Goal: Task Accomplishment & Management: Use online tool/utility

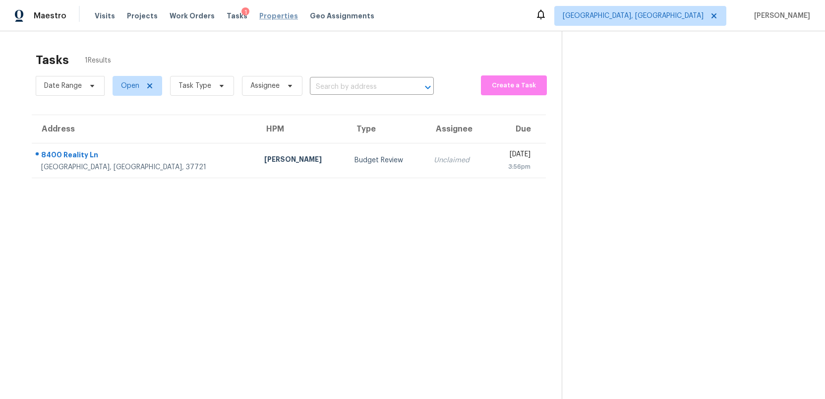
click at [261, 15] on span "Properties" at bounding box center [278, 16] width 39 height 10
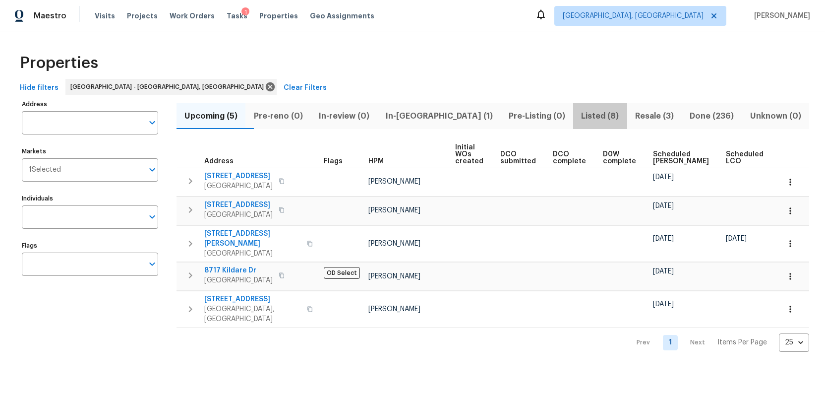
click at [579, 116] on span "Listed (8)" at bounding box center [600, 116] width 42 height 14
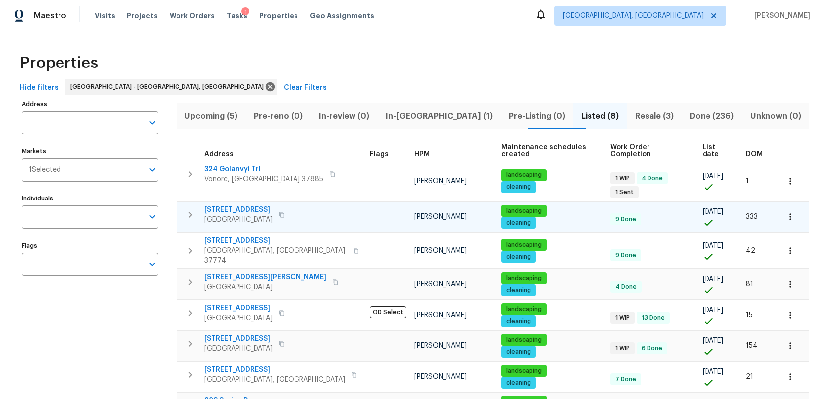
click at [226, 205] on span "2517 Parkview Ave" at bounding box center [238, 210] width 68 height 10
click at [227, 14] on span "Tasks" at bounding box center [237, 15] width 21 height 7
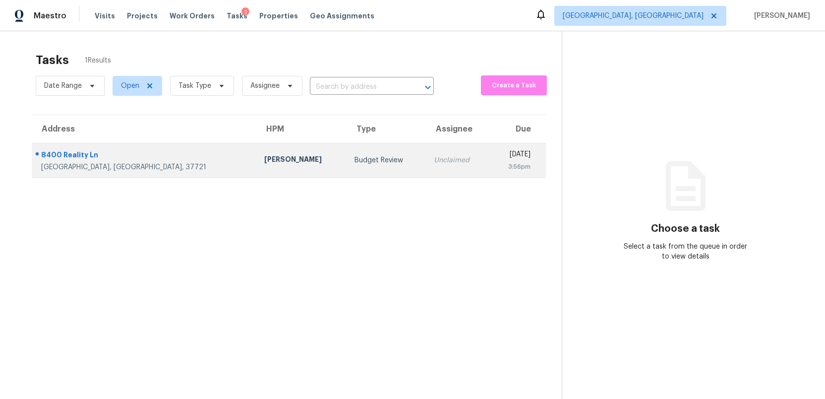
click at [346, 168] on td "Budget Review" at bounding box center [385, 160] width 79 height 35
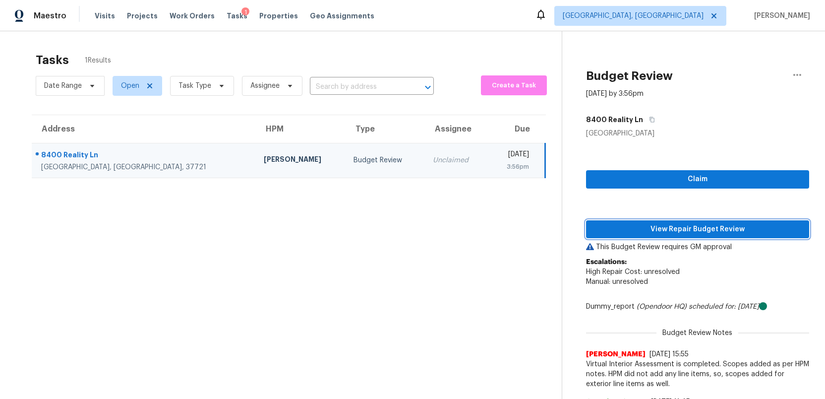
click at [652, 228] on span "View Repair Budget Review" at bounding box center [697, 229] width 207 height 12
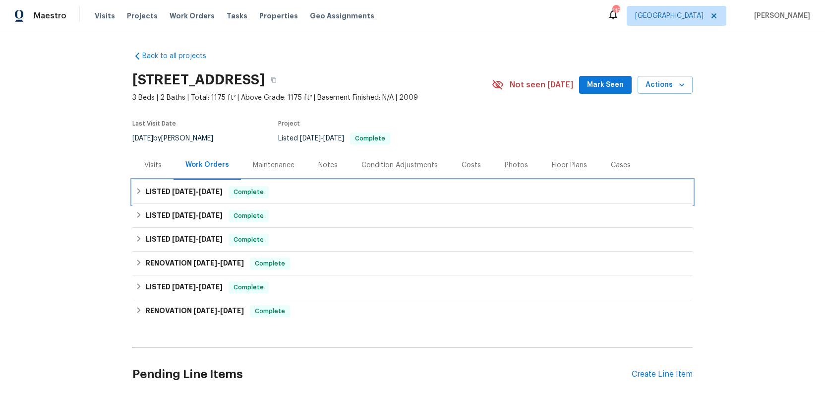
click at [163, 191] on h6 "LISTED 9/12/25 - 9/15/25" at bounding box center [184, 192] width 77 height 12
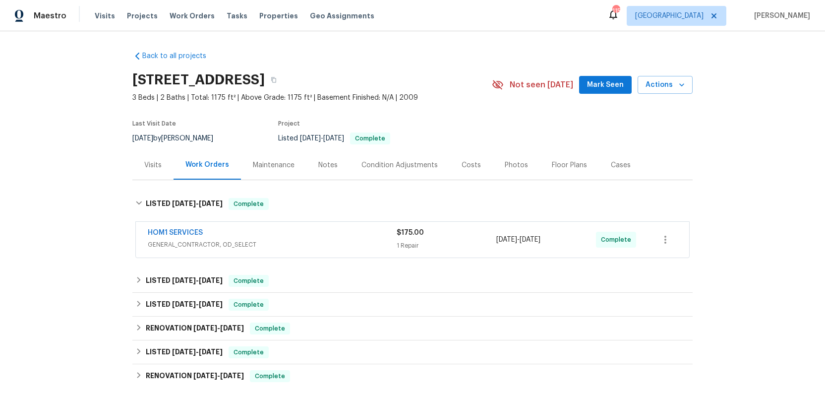
click at [333, 240] on span "GENERAL_CONTRACTOR, OD_SELECT" at bounding box center [272, 244] width 249 height 10
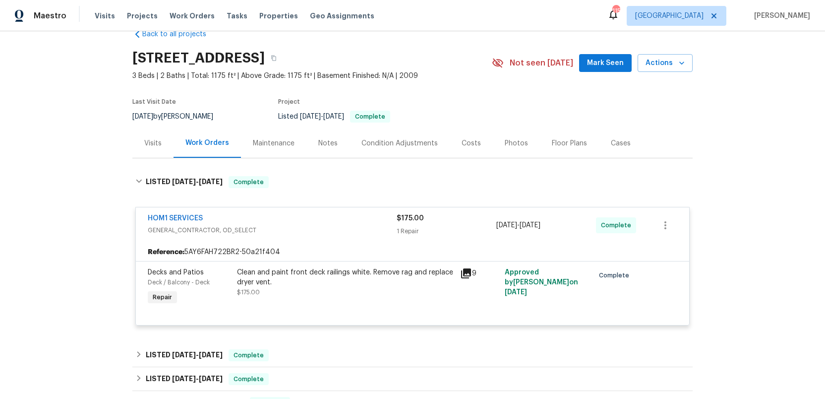
scroll to position [25, 0]
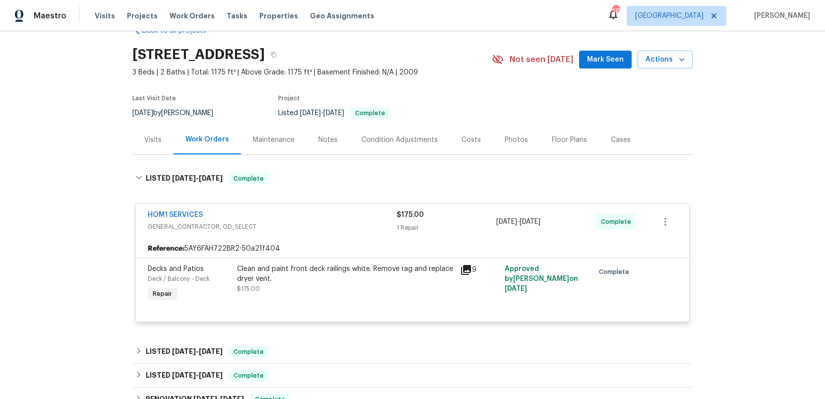
click at [328, 232] on div "HOM1 SERVICES GENERAL_CONTRACTOR, OD_SELECT" at bounding box center [272, 222] width 249 height 24
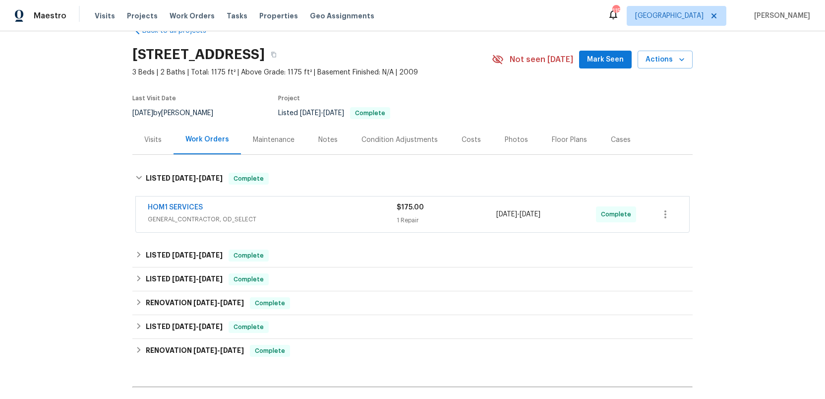
scroll to position [0, 0]
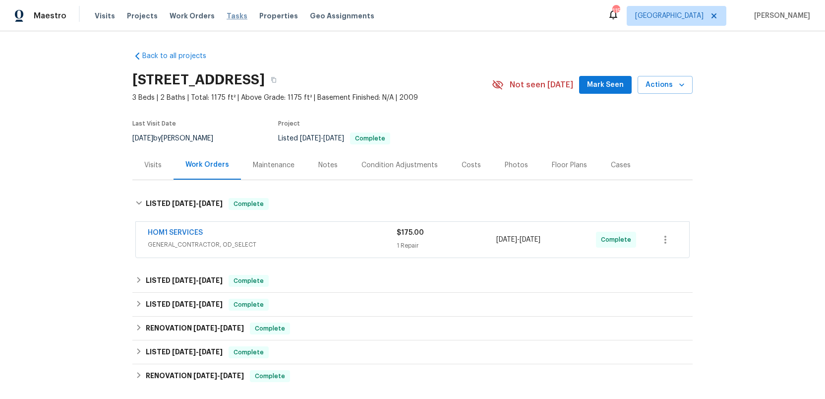
click at [227, 17] on span "Tasks" at bounding box center [237, 15] width 21 height 7
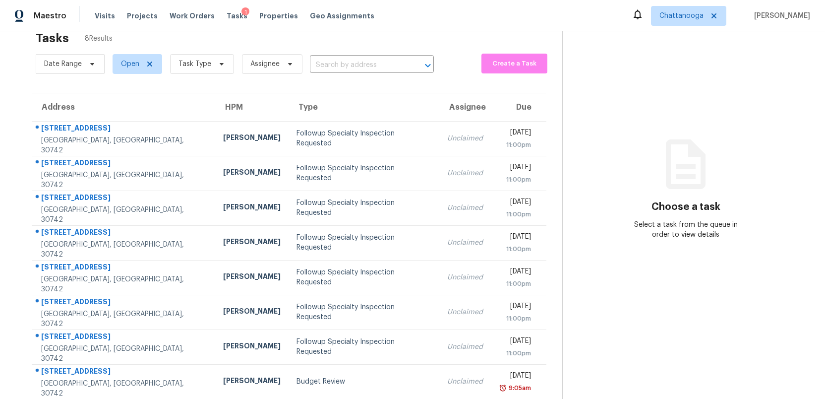
scroll to position [31, 0]
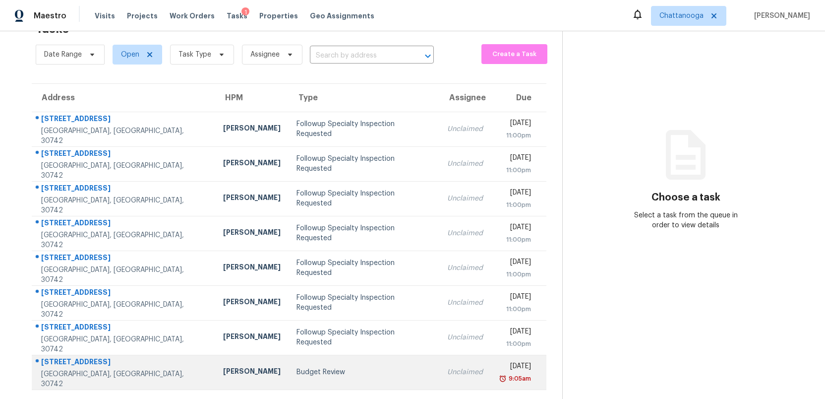
click at [288, 382] on td "Budget Review" at bounding box center [363, 371] width 151 height 35
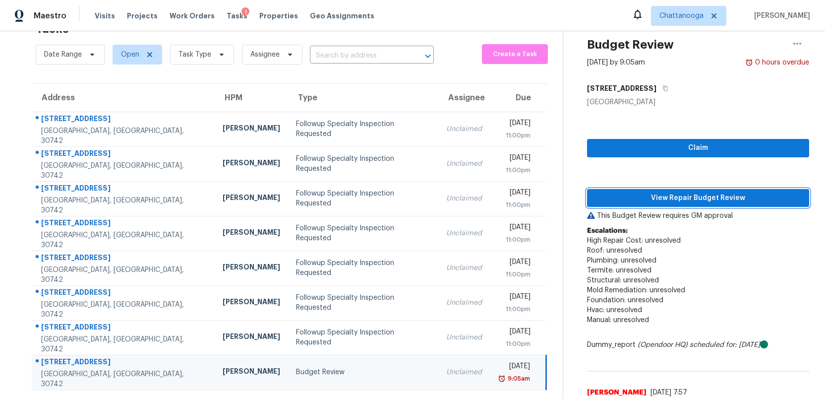
click at [703, 201] on span "View Repair Budget Review" at bounding box center [698, 198] width 206 height 12
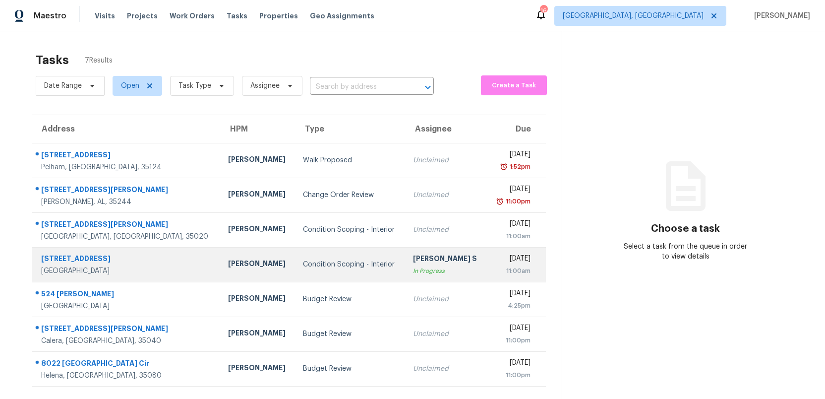
scroll to position [31, 0]
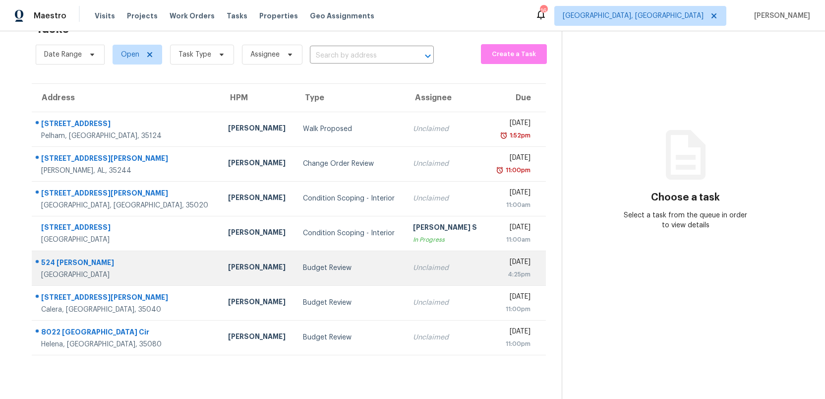
click at [319, 265] on div "Budget Review" at bounding box center [350, 268] width 94 height 10
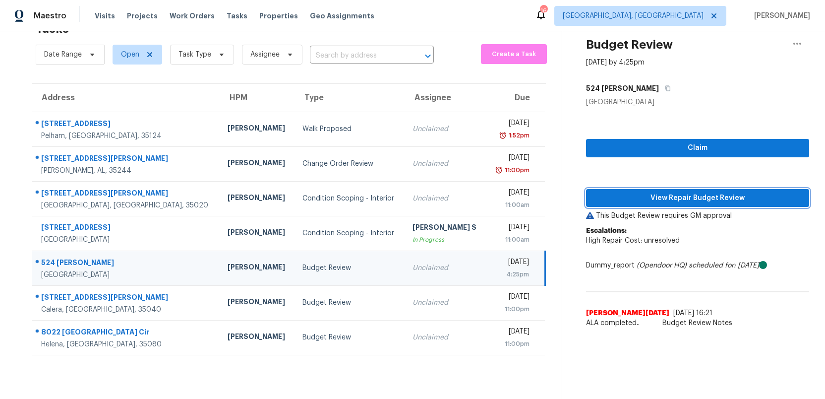
click at [664, 197] on span "View Repair Budget Review" at bounding box center [697, 198] width 207 height 12
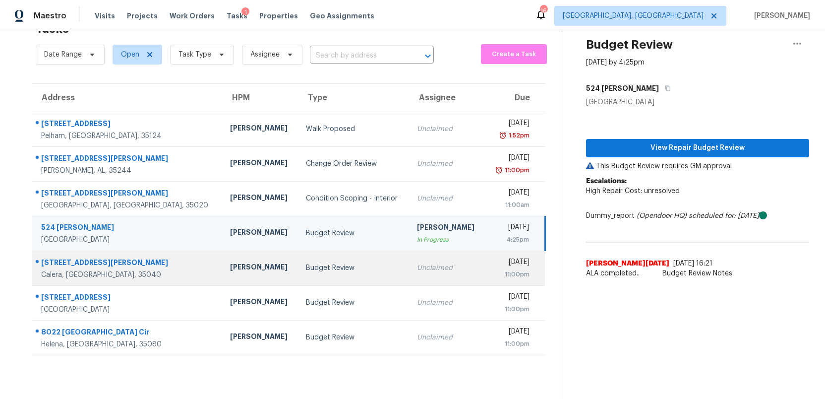
click at [409, 265] on td "Unclaimed" at bounding box center [447, 267] width 76 height 35
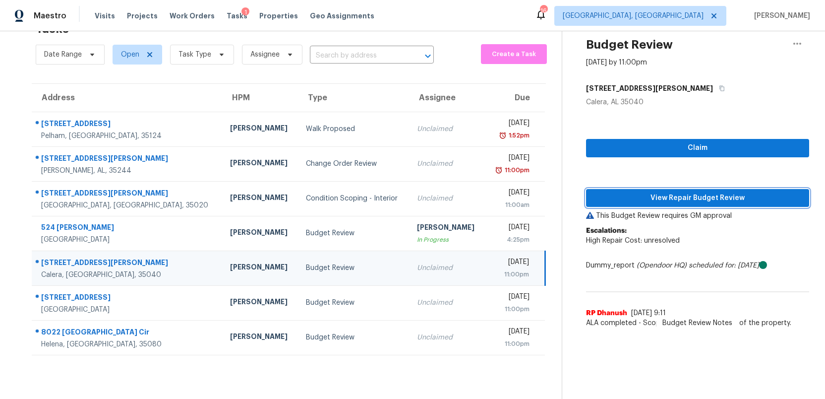
click at [684, 200] on span "View Repair Budget Review" at bounding box center [697, 198] width 207 height 12
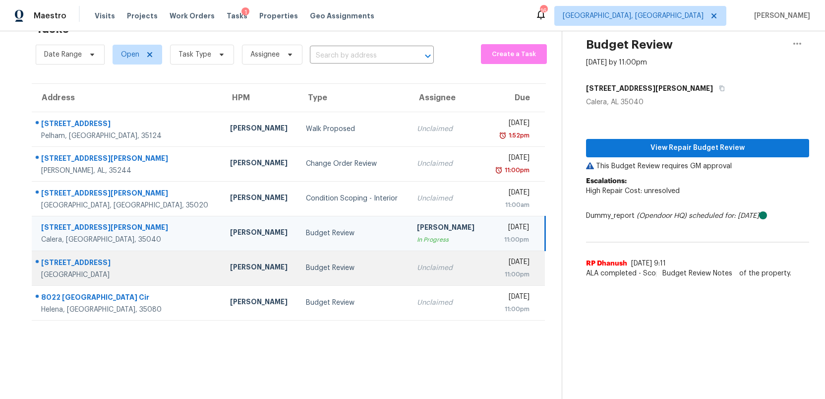
click at [306, 272] on div "Budget Review" at bounding box center [353, 268] width 95 height 10
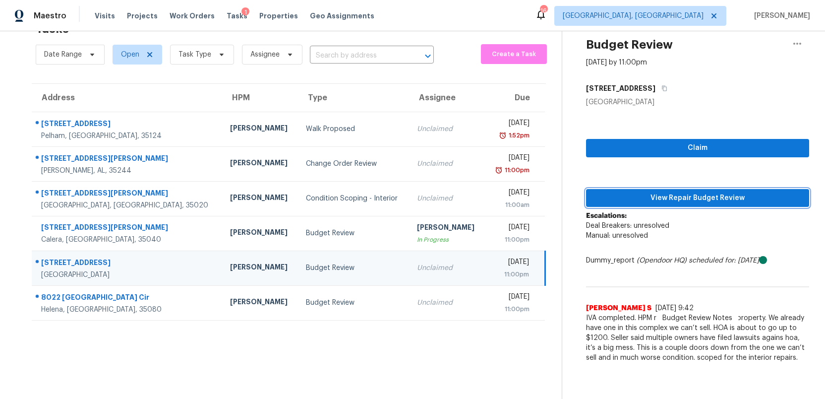
click at [688, 202] on span "View Repair Budget Review" at bounding box center [697, 198] width 207 height 12
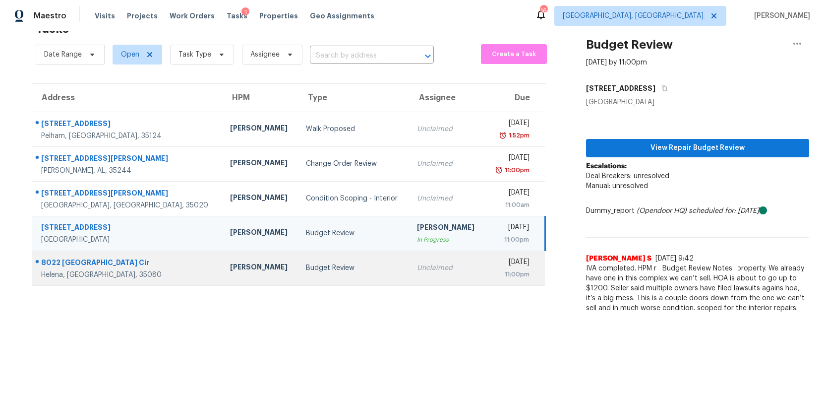
click at [325, 267] on div "Budget Review" at bounding box center [353, 268] width 95 height 10
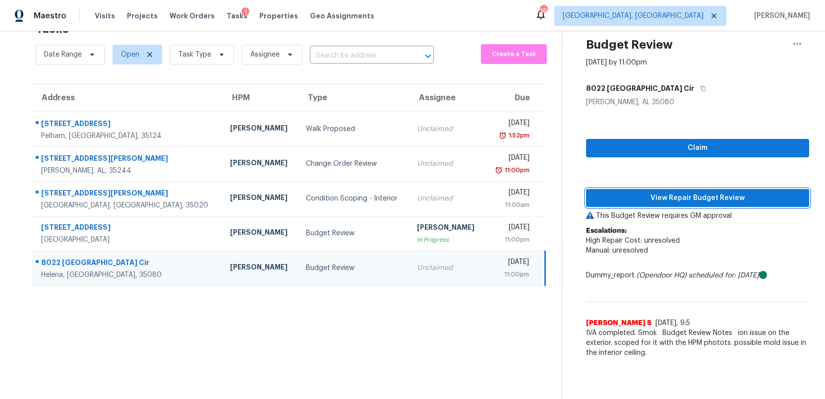
click at [686, 195] on span "View Repair Budget Review" at bounding box center [697, 198] width 207 height 12
